Goal: Task Accomplishment & Management: Manage account settings

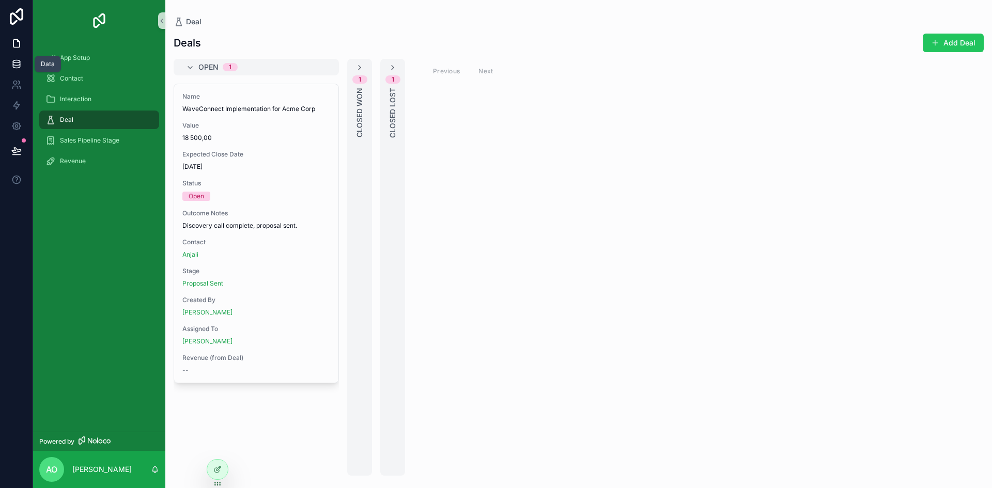
click at [9, 63] on link at bounding box center [16, 64] width 33 height 21
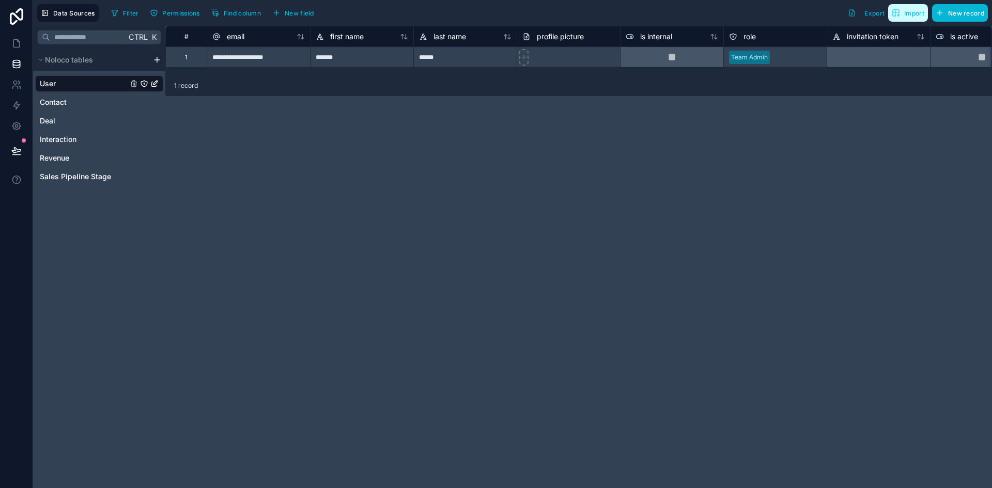
click at [915, 11] on span "Import" at bounding box center [915, 13] width 20 height 8
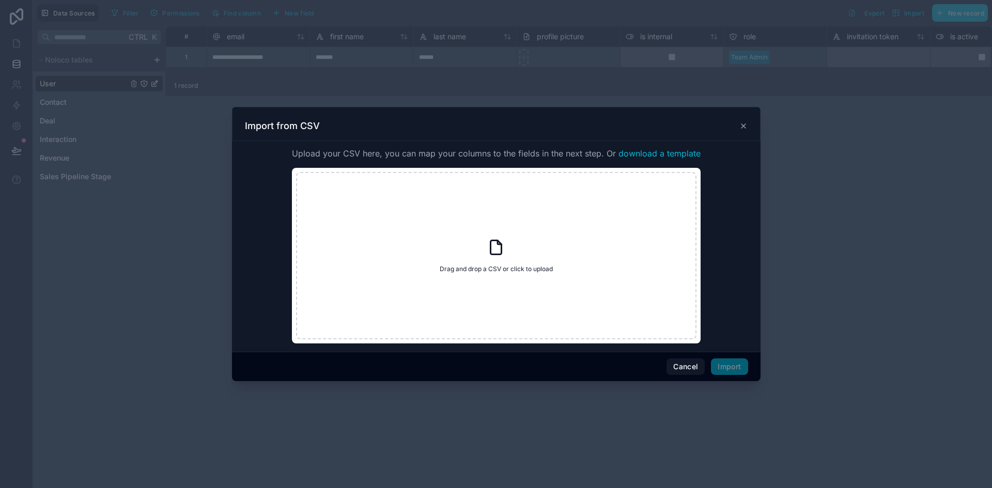
click at [744, 125] on icon at bounding box center [744, 126] width 8 height 8
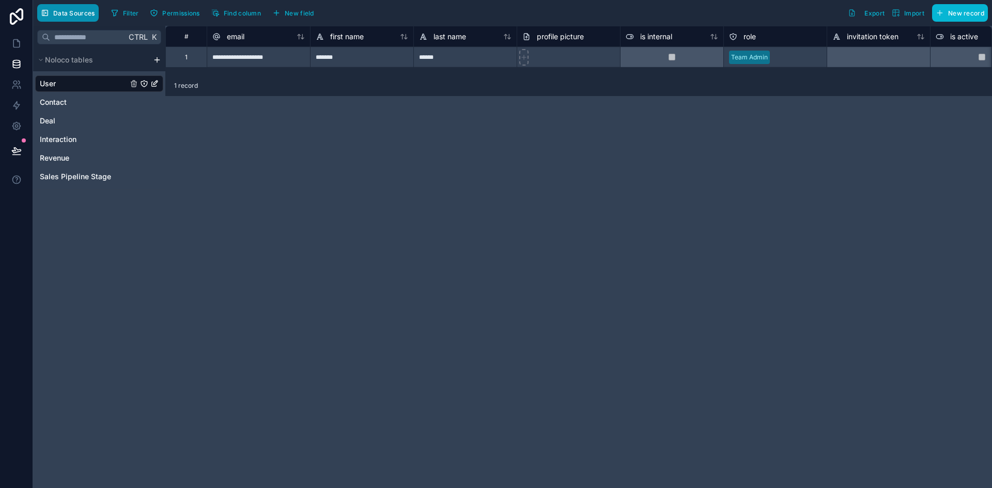
click at [87, 15] on span "Data Sources" at bounding box center [74, 13] width 42 height 8
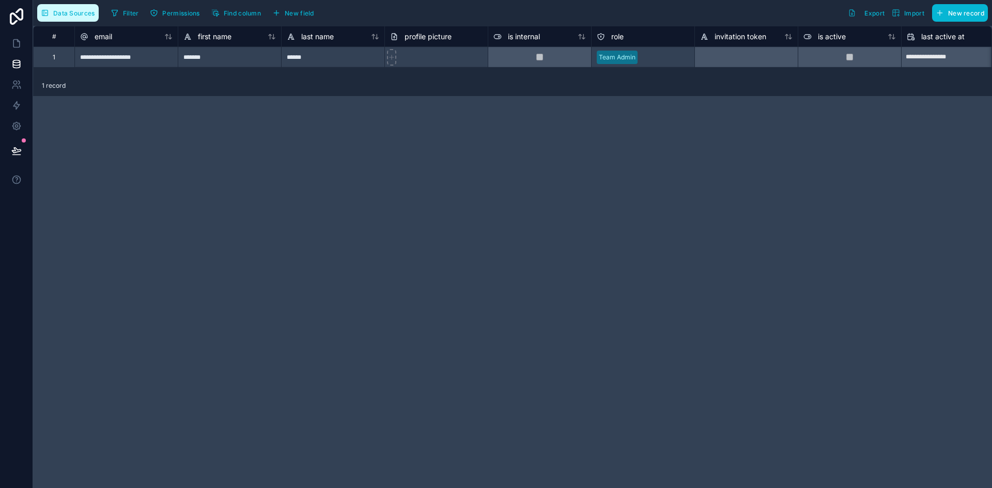
click at [76, 4] on button "Data Sources" at bounding box center [68, 13] width 62 height 18
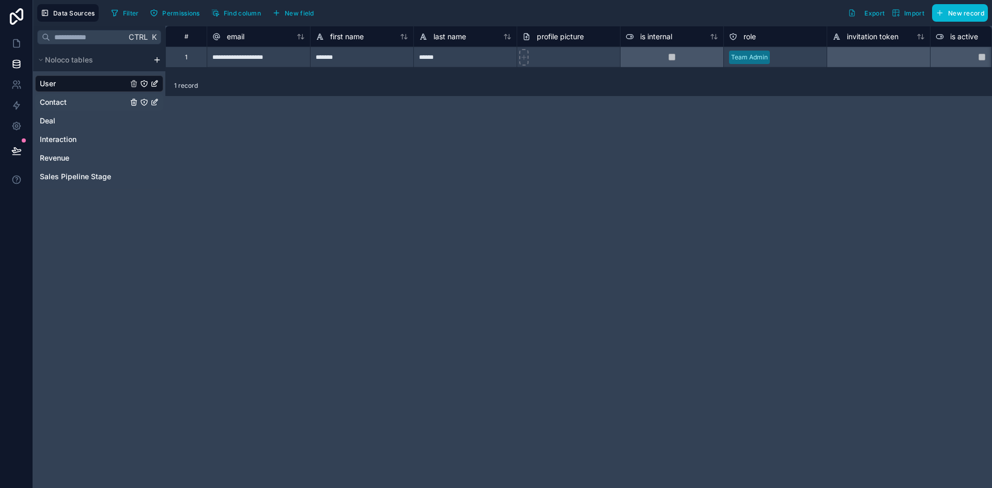
click at [56, 104] on span "Contact" at bounding box center [53, 102] width 27 height 10
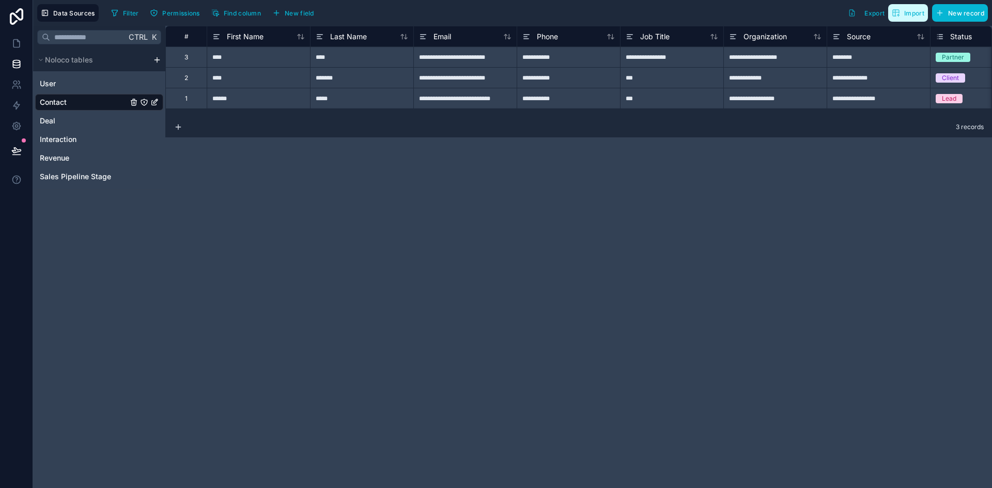
click at [897, 14] on icon "button" at bounding box center [896, 13] width 8 height 8
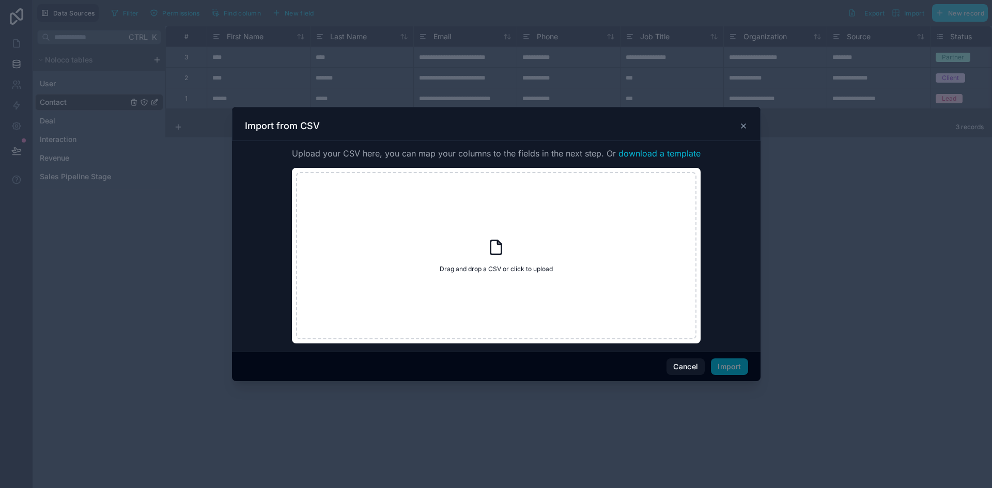
click at [744, 120] on div "Import from CSV" at bounding box center [496, 126] width 503 height 12
click at [741, 129] on icon at bounding box center [744, 126] width 8 height 8
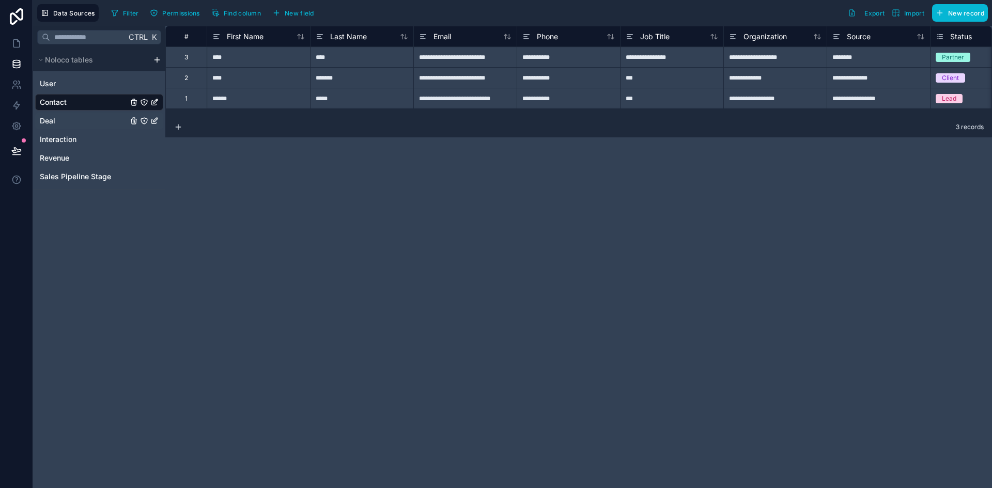
click at [105, 122] on link "Deal" at bounding box center [84, 121] width 88 height 10
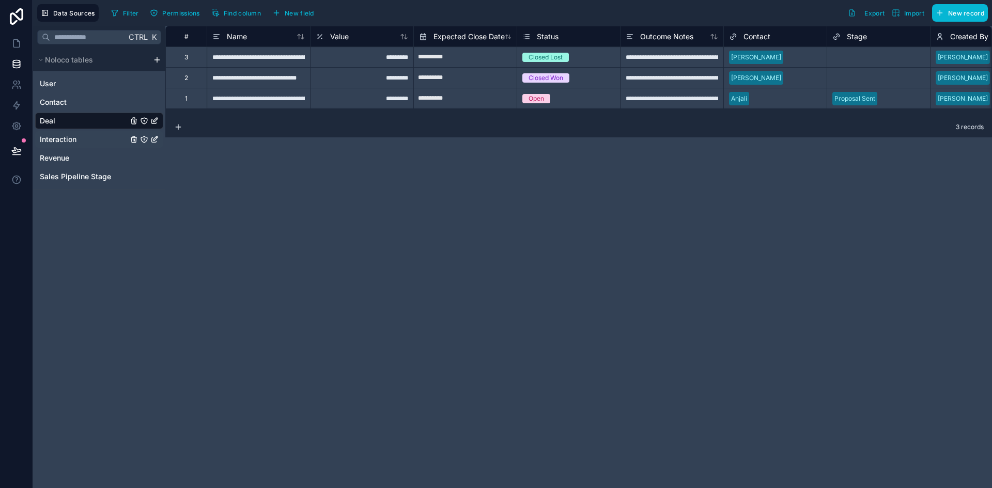
click at [96, 133] on div "Interaction" at bounding box center [99, 139] width 128 height 17
click at [88, 141] on link "Interaction" at bounding box center [84, 139] width 88 height 10
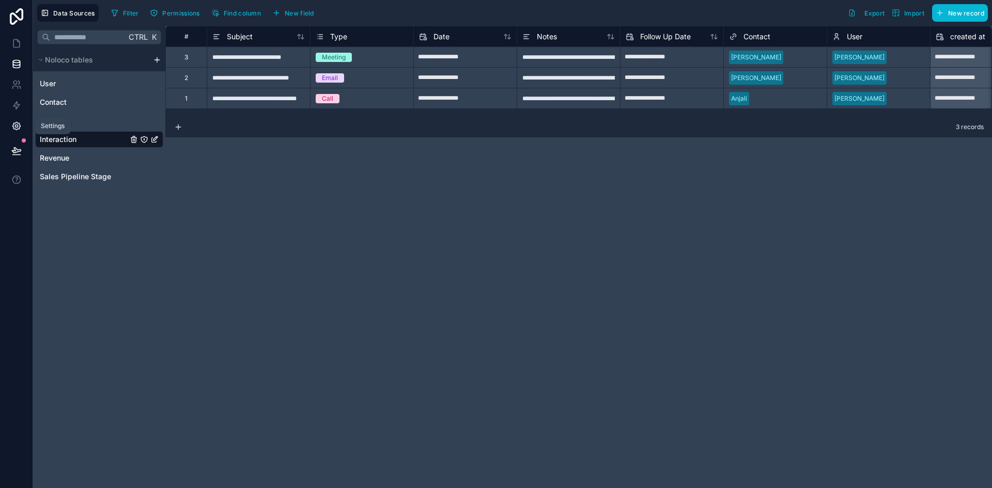
click at [12, 123] on icon at bounding box center [16, 126] width 10 height 10
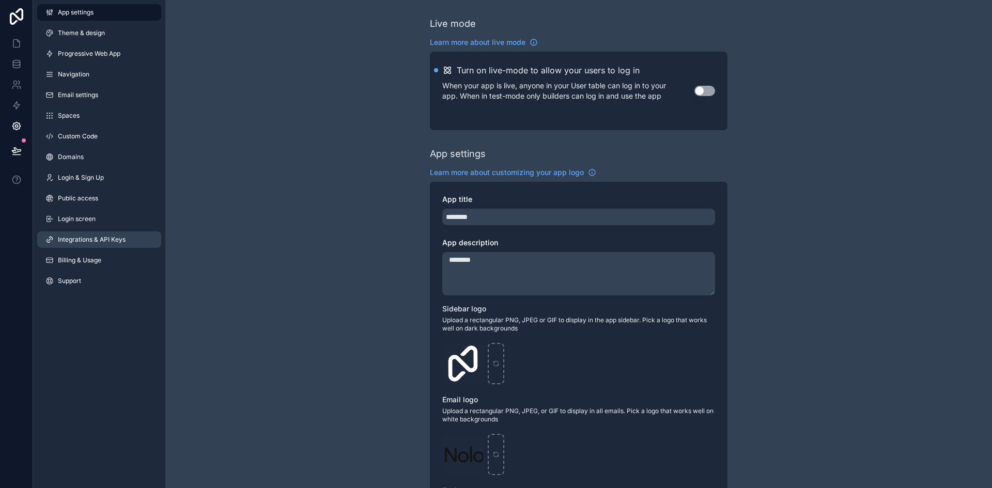
click at [104, 233] on link "Integrations & API Keys" at bounding box center [99, 240] width 124 height 17
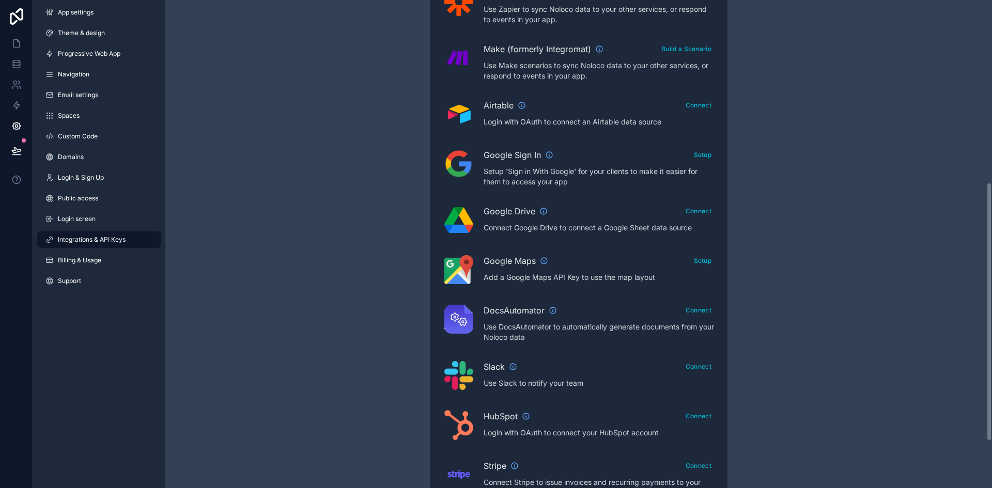
scroll to position [433, 0]
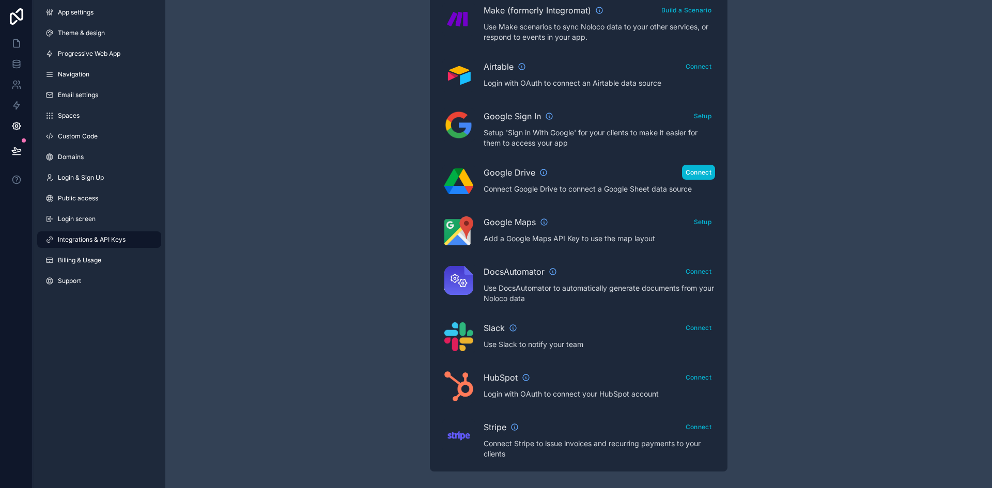
click at [696, 173] on button "Connect" at bounding box center [698, 172] width 33 height 15
click at [694, 172] on button "Reconnect" at bounding box center [695, 172] width 40 height 15
click at [98, 190] on link "Public access" at bounding box center [99, 198] width 124 height 17
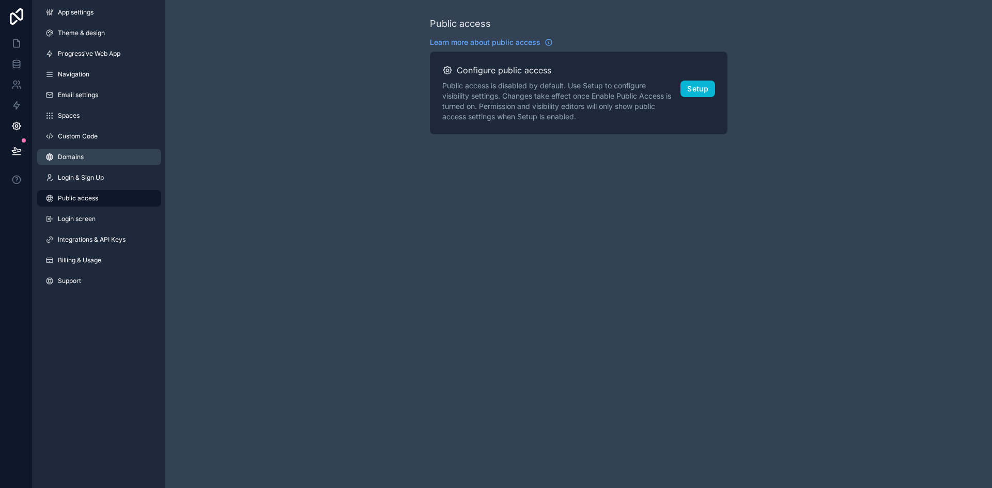
click at [105, 155] on link "Domains" at bounding box center [99, 157] width 124 height 17
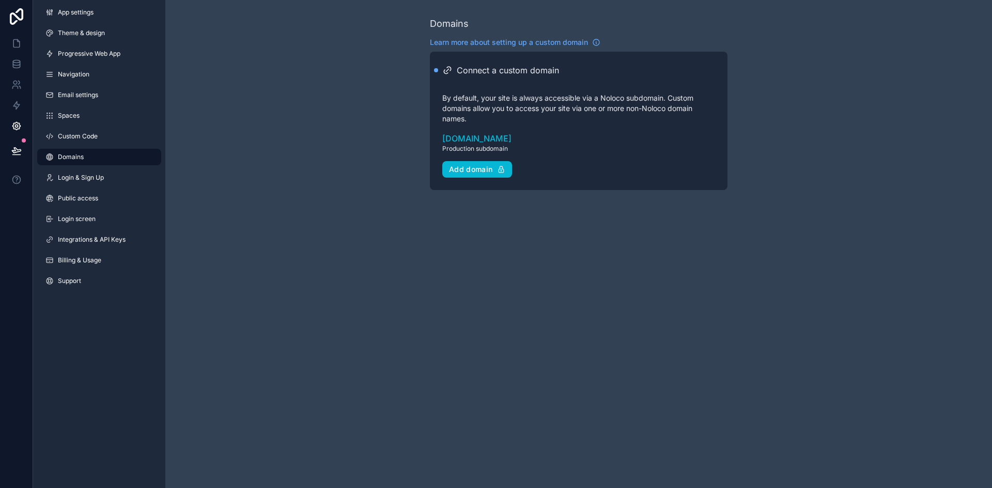
click at [109, 126] on div "App settings Theme & design Progressive Web App Navigation Email settings Space…" at bounding box center [99, 149] width 132 height 298
click at [111, 145] on div "App settings Theme & design Progressive Web App Navigation Email settings Space…" at bounding box center [99, 149] width 132 height 298
click at [109, 135] on link "Custom Code" at bounding box center [99, 136] width 124 height 17
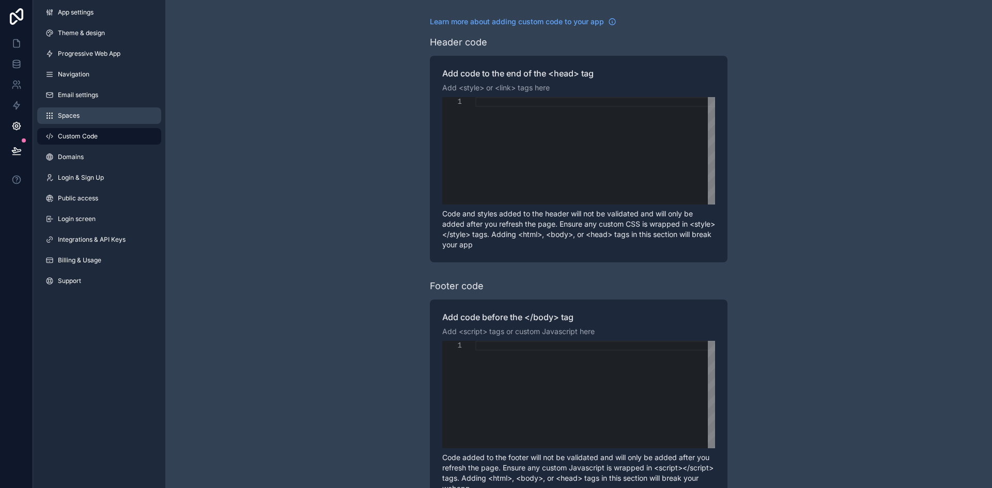
click at [79, 113] on span "Spaces" at bounding box center [69, 116] width 22 height 8
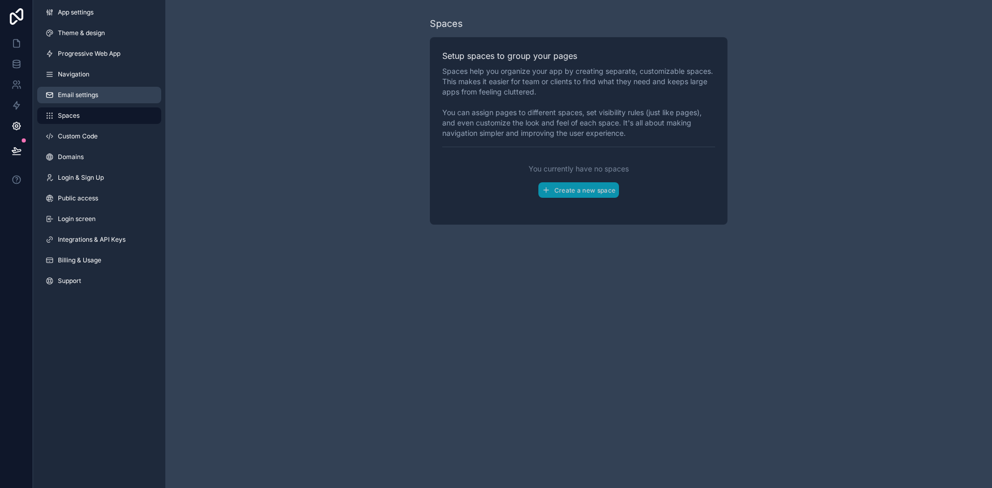
click at [83, 92] on span "Email settings" at bounding box center [78, 95] width 40 height 8
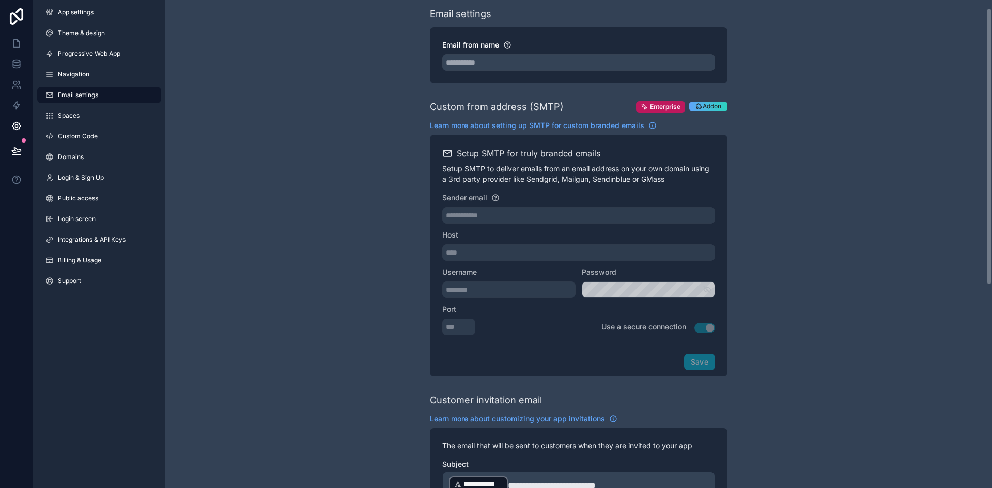
scroll to position [8, 0]
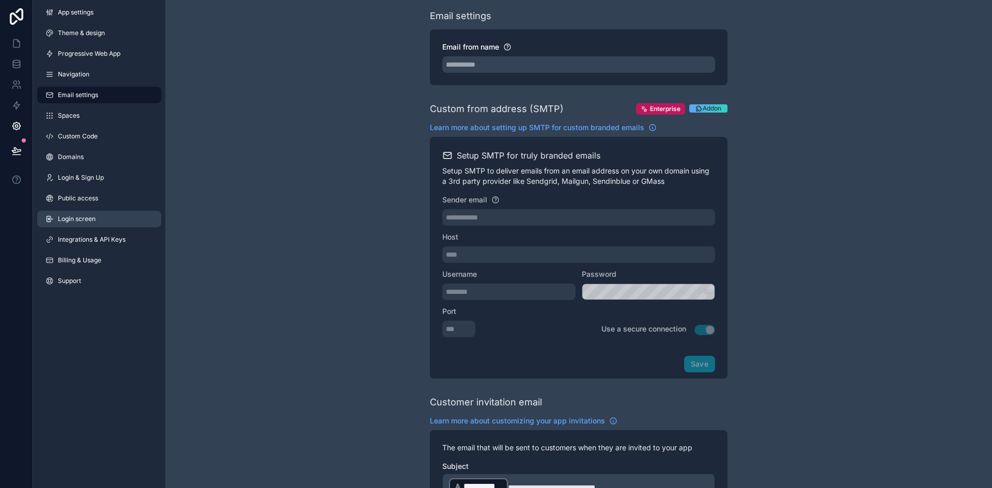
click at [97, 215] on link "Login screen" at bounding box center [99, 219] width 124 height 17
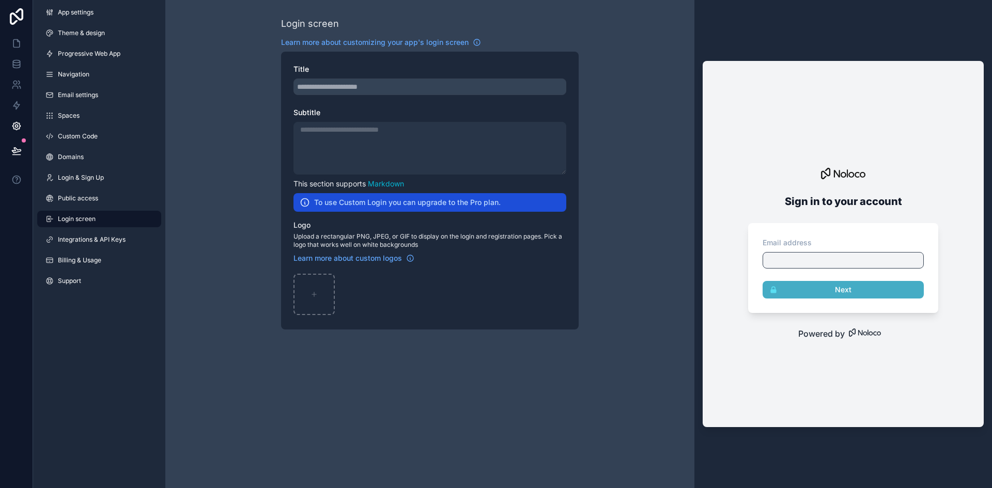
click at [121, 208] on div "App settings Theme & design Progressive Web App Navigation Email settings Space…" at bounding box center [99, 149] width 132 height 298
click at [121, 199] on link "Public access" at bounding box center [99, 198] width 124 height 17
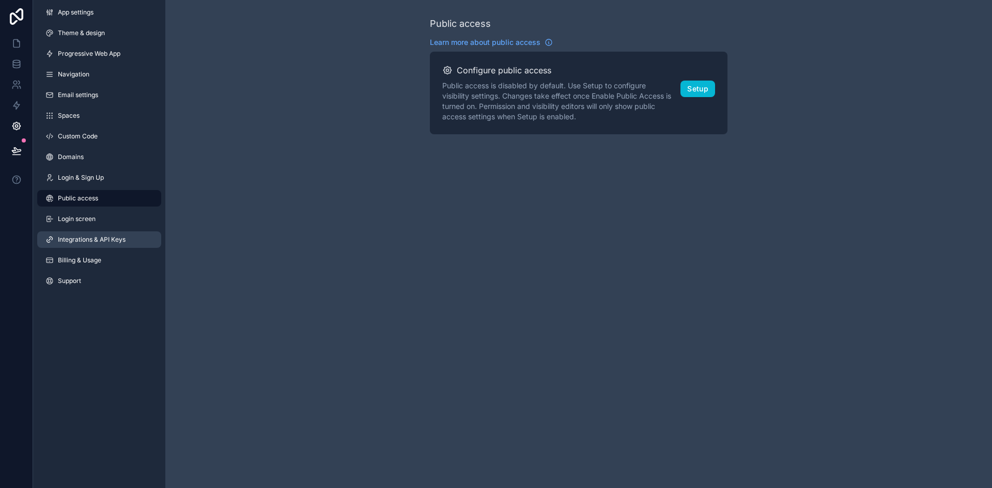
click at [135, 244] on link "Integrations & API Keys" at bounding box center [99, 240] width 124 height 17
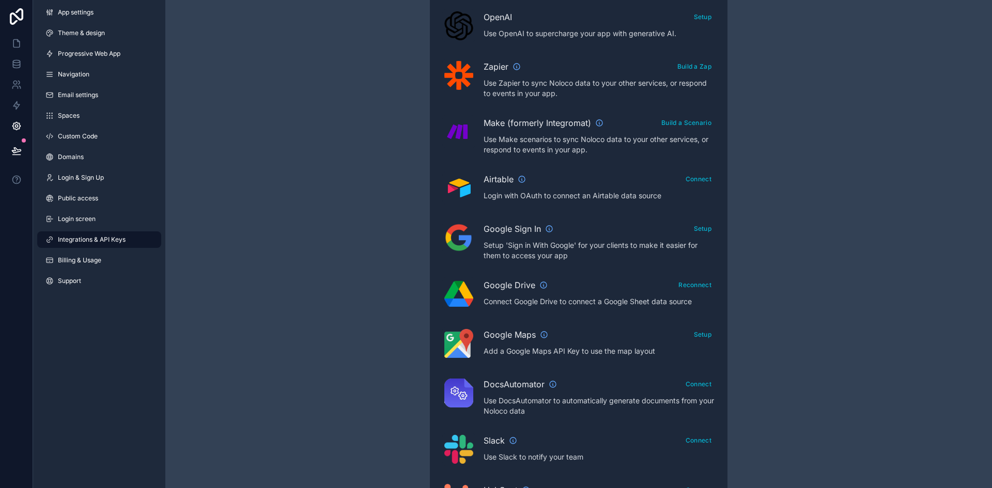
scroll to position [278, 0]
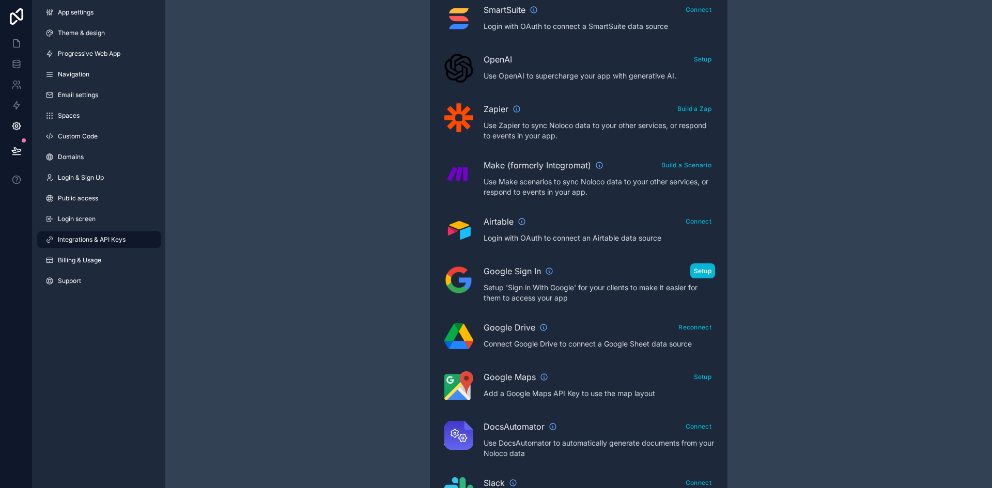
click at [698, 276] on button "Setup" at bounding box center [703, 271] width 25 height 15
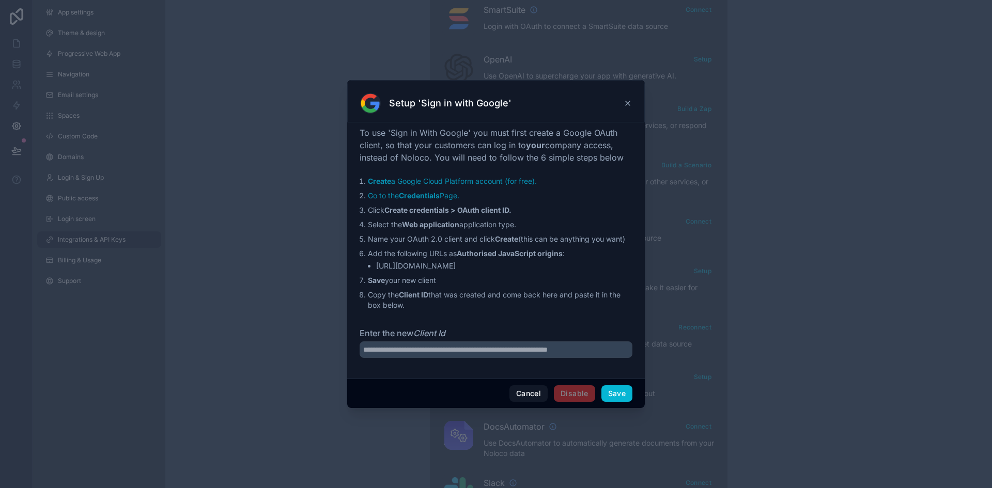
click at [621, 104] on div "Setup 'Sign in with Google'" at bounding box center [496, 103] width 272 height 21
click at [622, 98] on div "Setup 'Sign in with Google'" at bounding box center [496, 103] width 272 height 21
click at [627, 99] on icon at bounding box center [628, 103] width 8 height 8
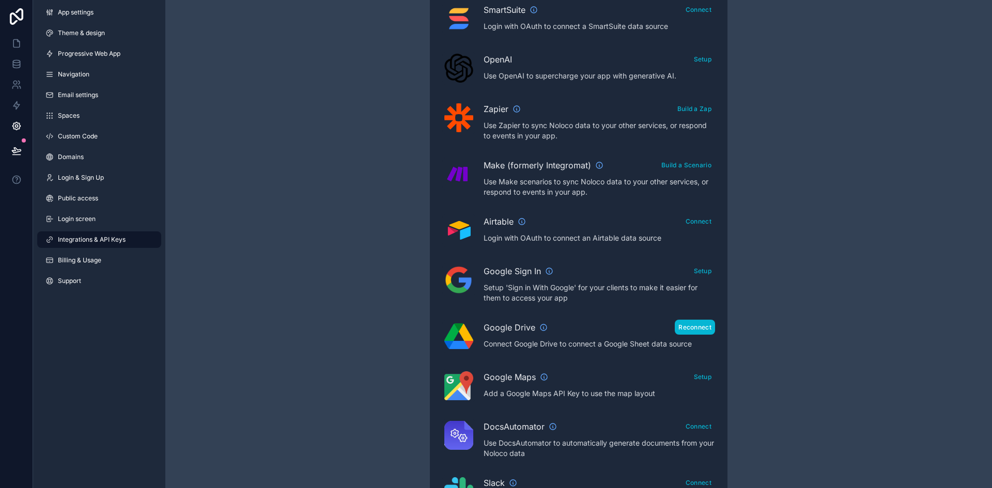
click at [707, 330] on button "Reconnect" at bounding box center [695, 327] width 40 height 15
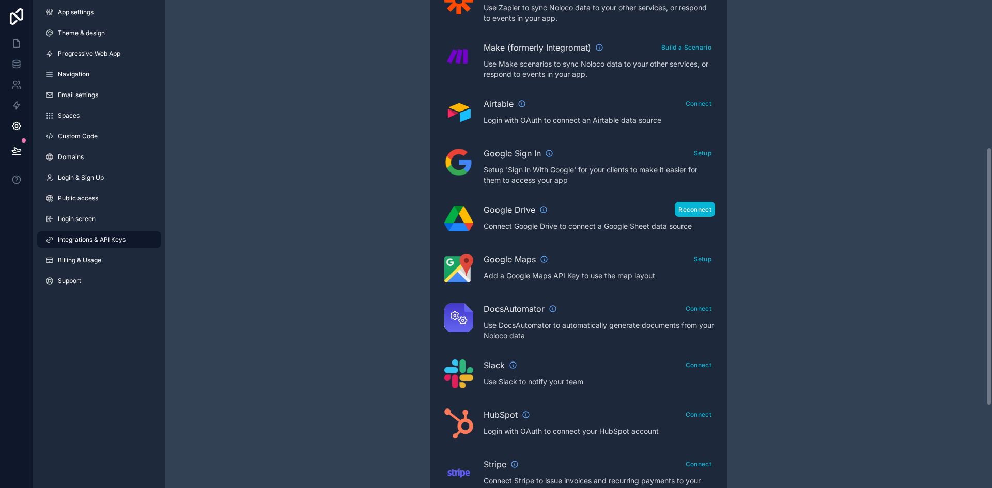
scroll to position [433, 0]
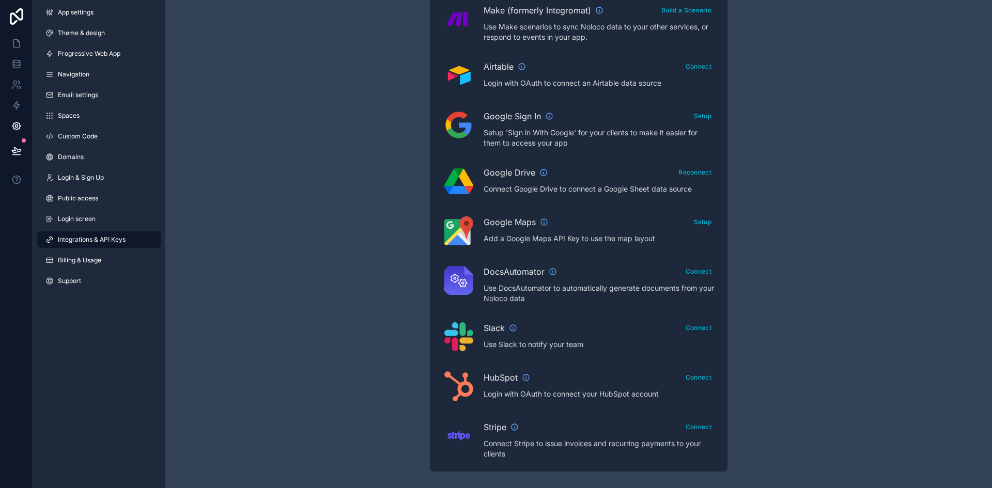
click at [148, 247] on link "Integrations & API Keys" at bounding box center [99, 240] width 124 height 17
click at [135, 253] on link "Billing & Usage" at bounding box center [99, 260] width 124 height 17
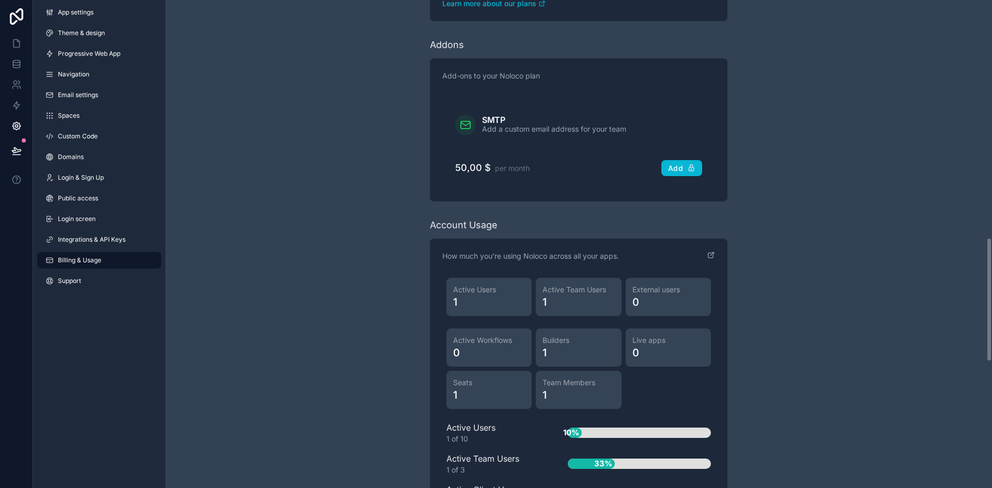
scroll to position [1137, 0]
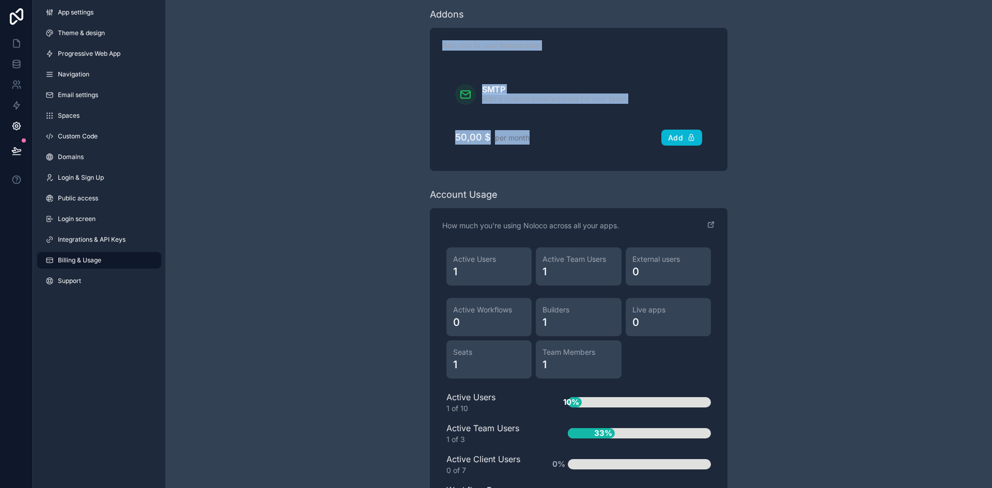
drag, startPoint x: 543, startPoint y: 143, endPoint x: 430, endPoint y: 51, distance: 145.6
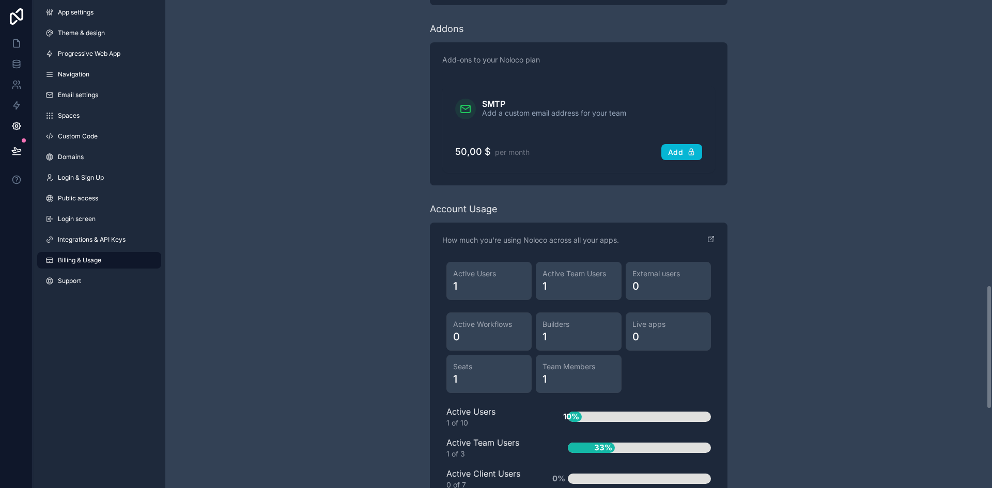
scroll to position [864, 0]
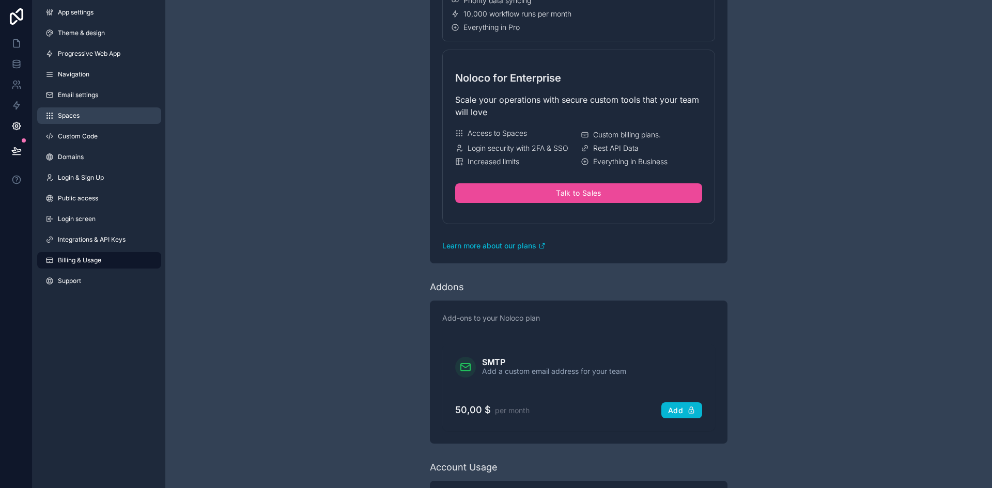
click at [57, 111] on link "Spaces" at bounding box center [99, 116] width 124 height 17
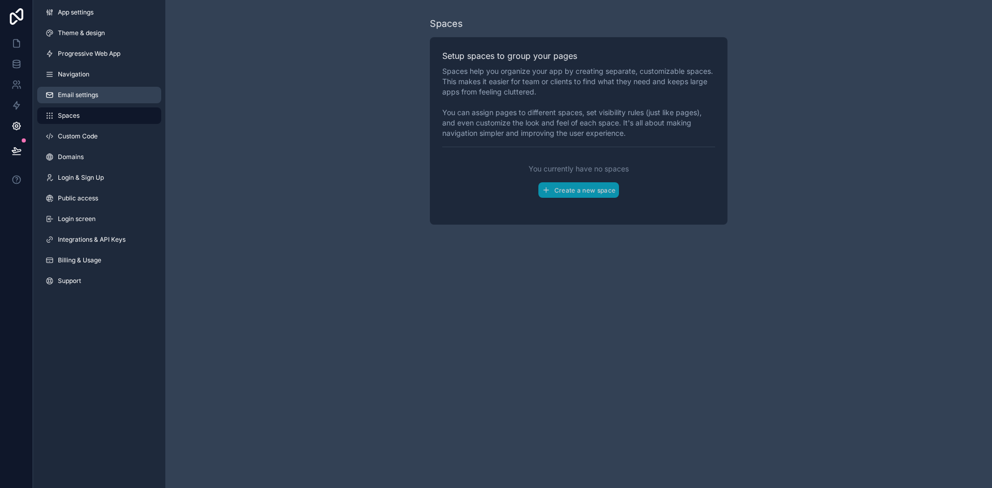
click at [64, 90] on link "Email settings" at bounding box center [99, 95] width 124 height 17
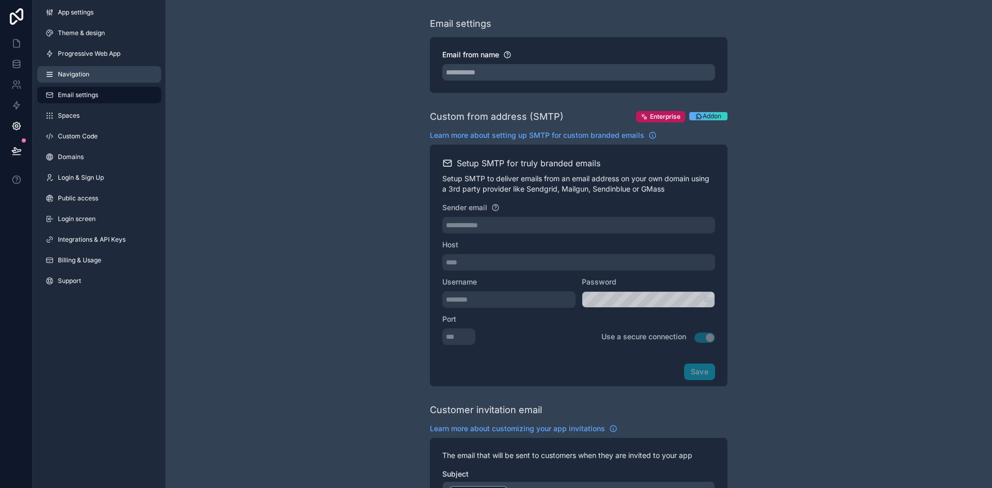
click at [96, 69] on link "Navigation" at bounding box center [99, 74] width 124 height 17
